Goal: Task Accomplishment & Management: Manage account settings

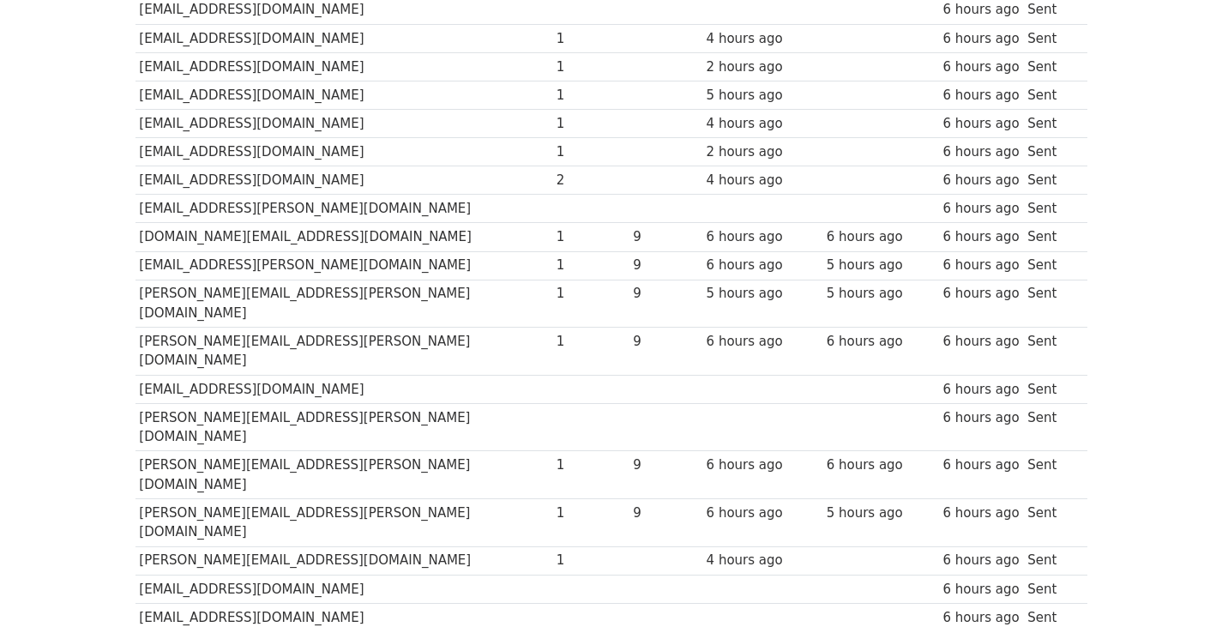
scroll to position [502, 0]
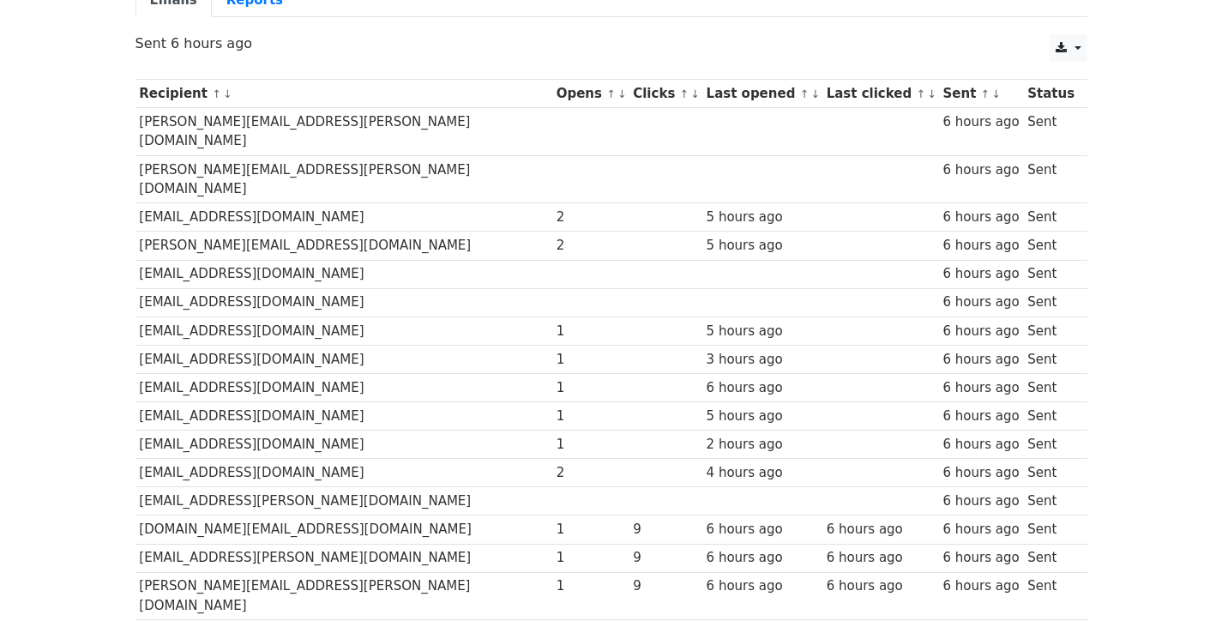
scroll to position [172, 0]
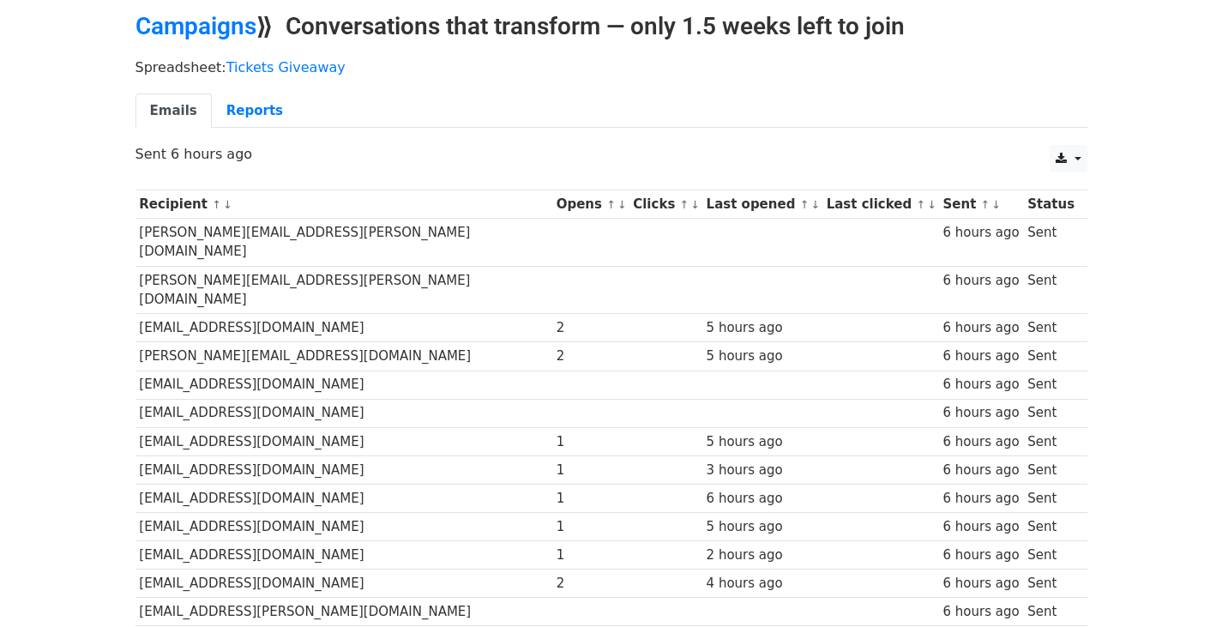
scroll to position [60, 0]
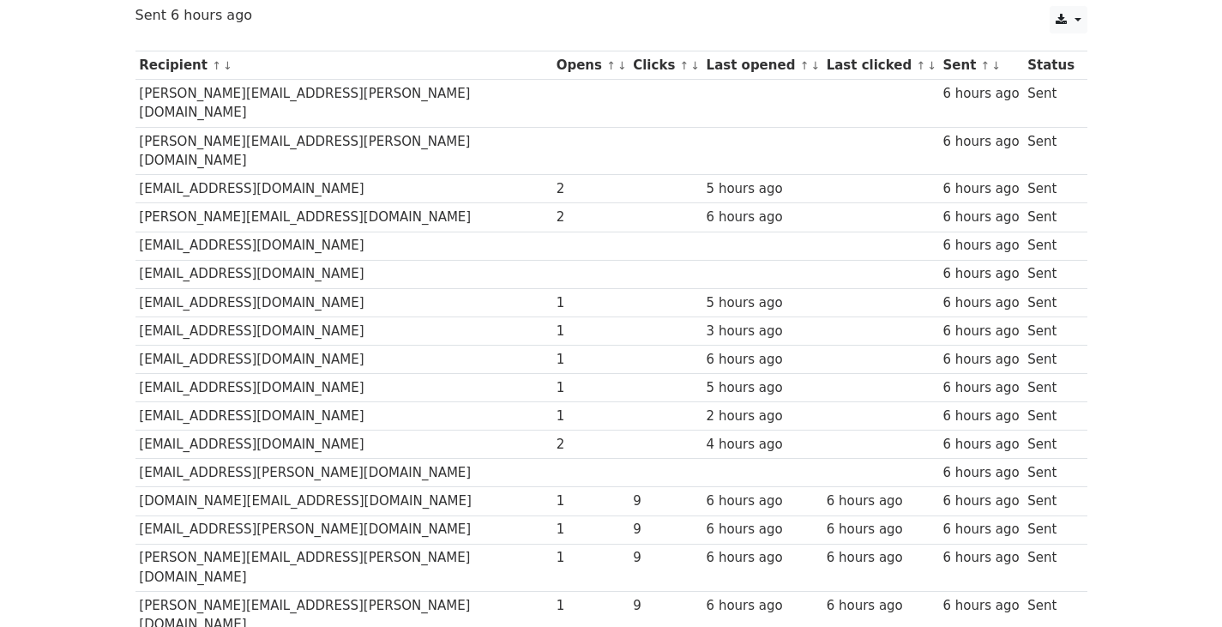
scroll to position [197, 0]
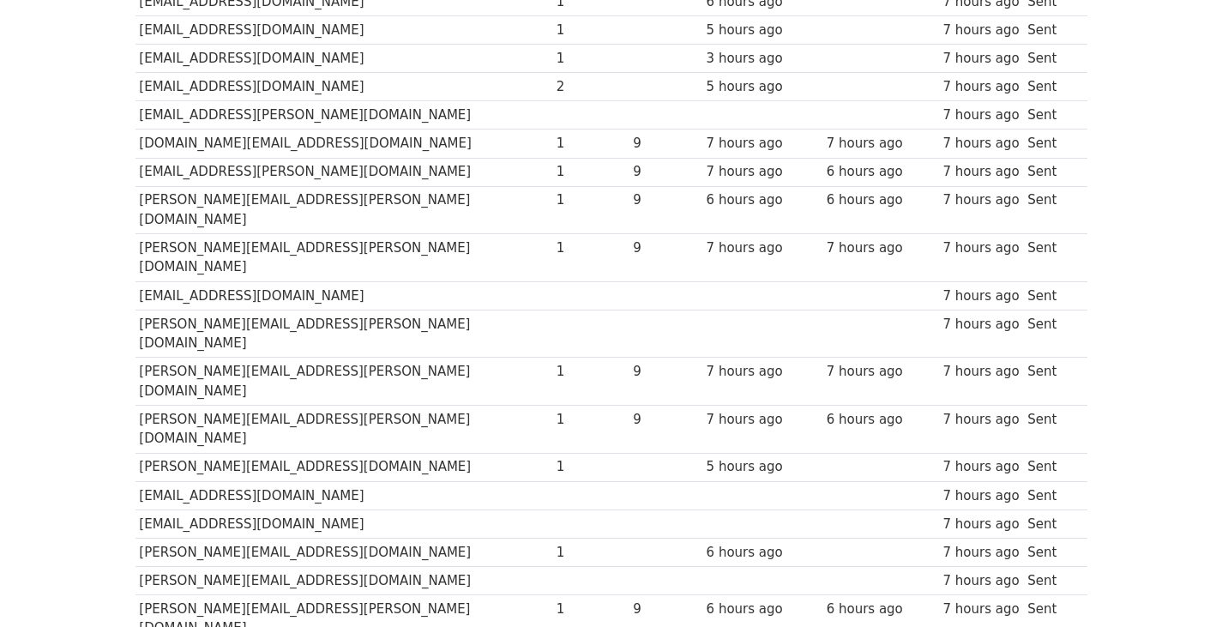
scroll to position [575, 0]
